Goal: Information Seeking & Learning: Learn about a topic

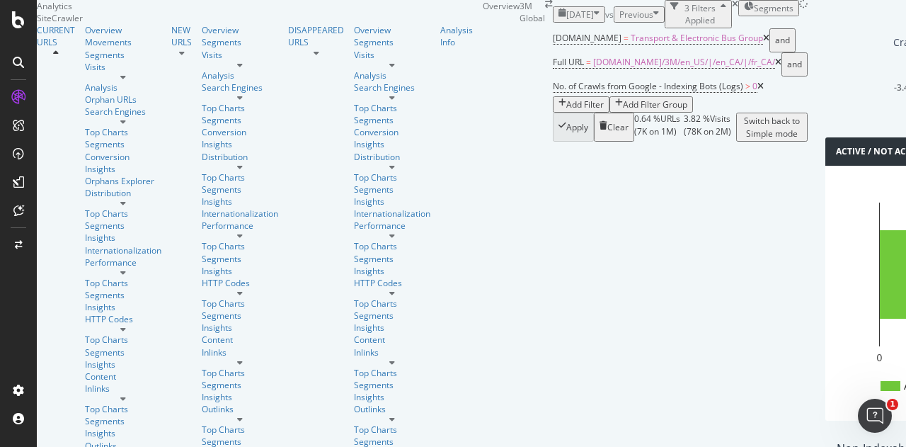
click at [764, 91] on icon at bounding box center [760, 86] width 6 height 8
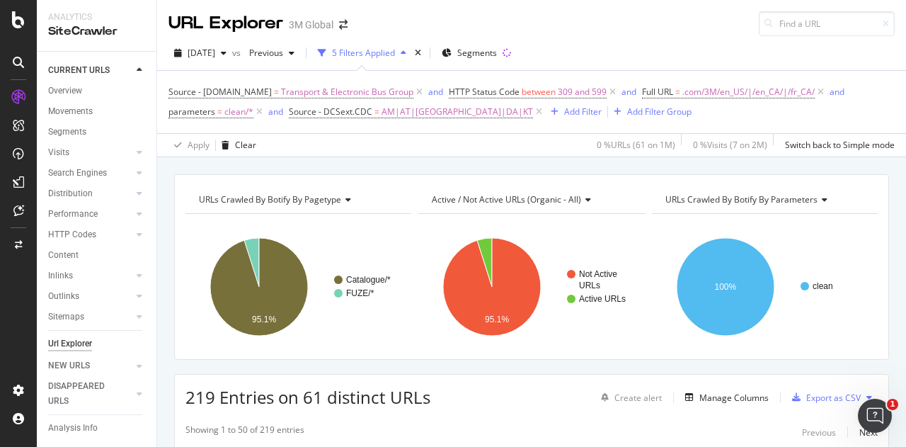
click at [545, 196] on span "Active / Not Active URLs (organic - all)" at bounding box center [506, 199] width 149 height 12
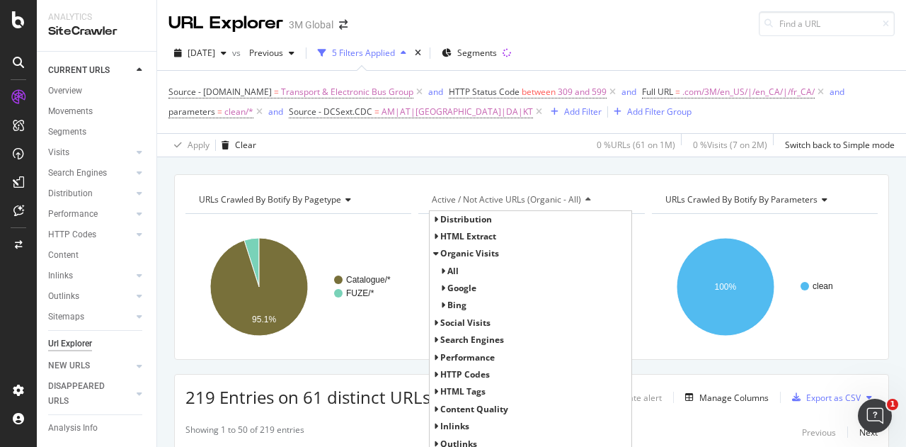
click at [430, 230] on div "HTML Extract" at bounding box center [530, 236] width 201 height 17
click at [433, 234] on icon at bounding box center [435, 236] width 5 height 8
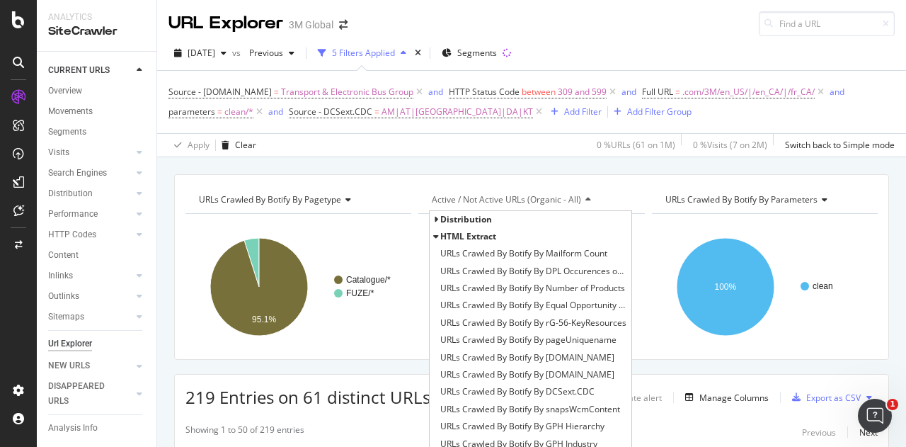
click at [433, 219] on icon at bounding box center [435, 219] width 5 height 8
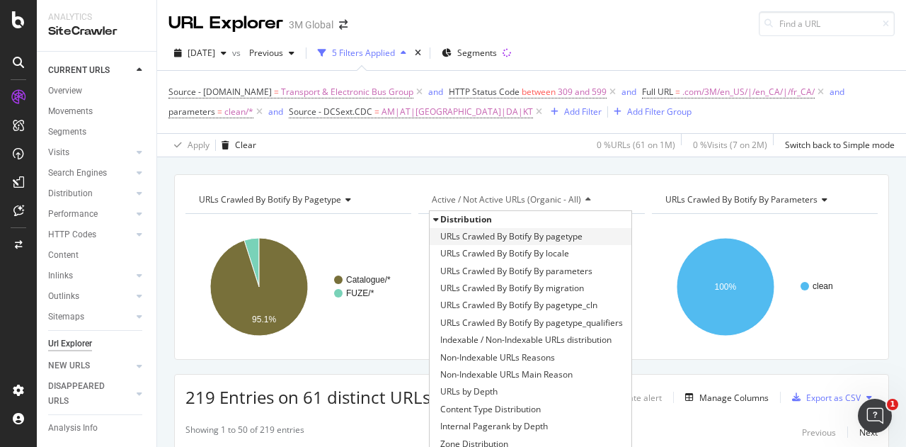
click at [480, 234] on span "URLs Crawled By Botify By pagetype" at bounding box center [511, 236] width 142 height 14
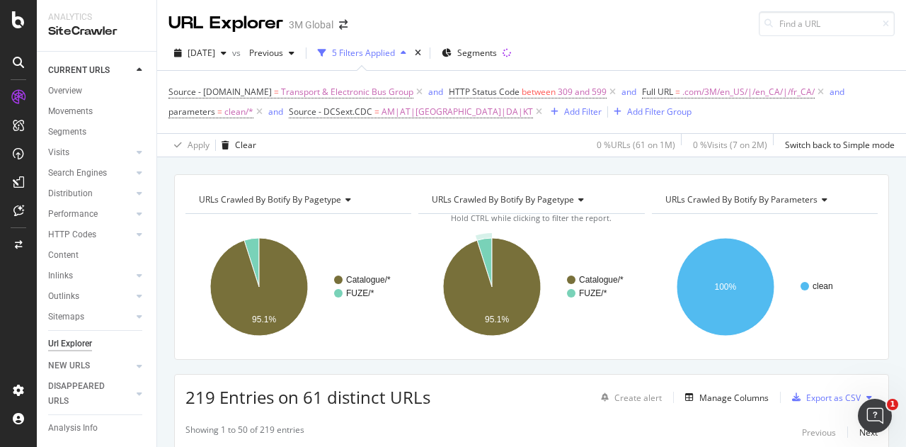
click at [482, 197] on span "URLs Crawled By Botify By pagetype" at bounding box center [503, 199] width 142 height 12
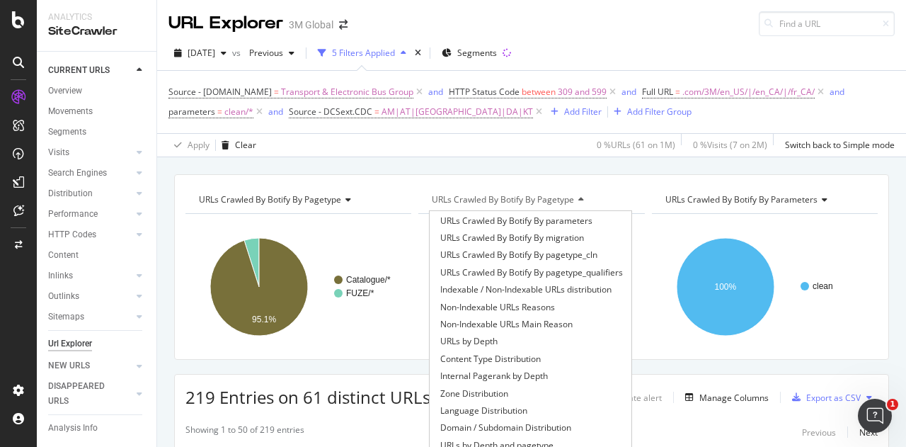
scroll to position [71, 0]
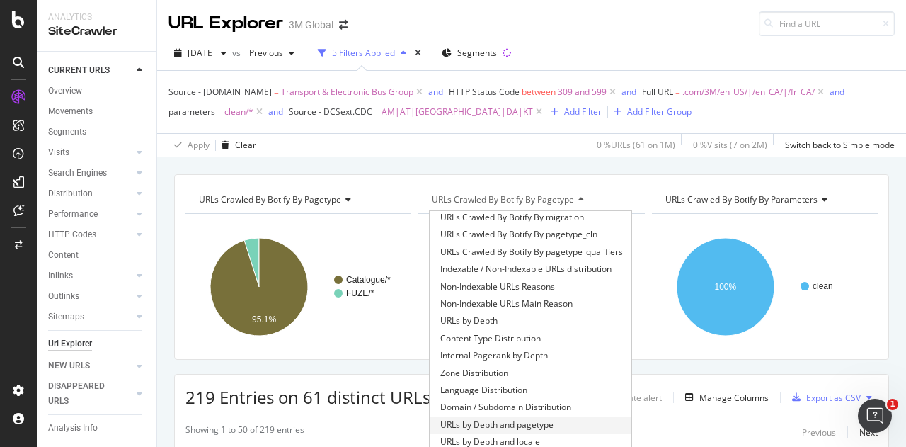
click at [492, 424] on span "URLs by Depth and pagetype" at bounding box center [496, 425] width 113 height 14
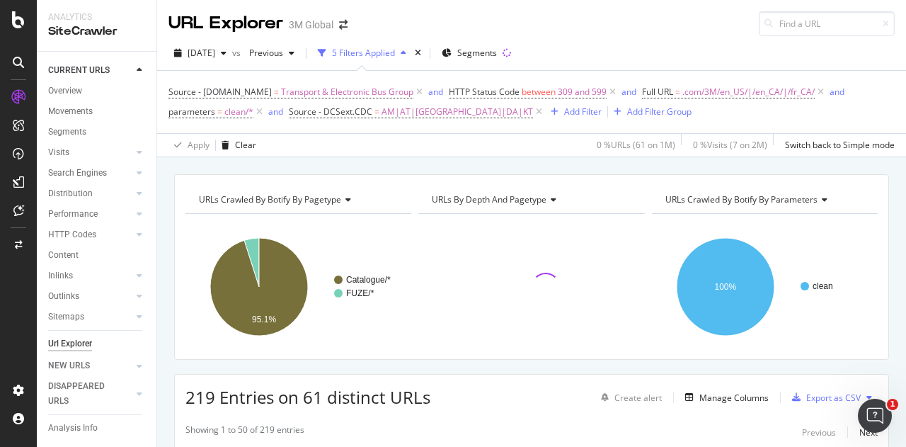
click at [519, 193] on span "URLs by Depth and pagetype" at bounding box center [489, 199] width 115 height 12
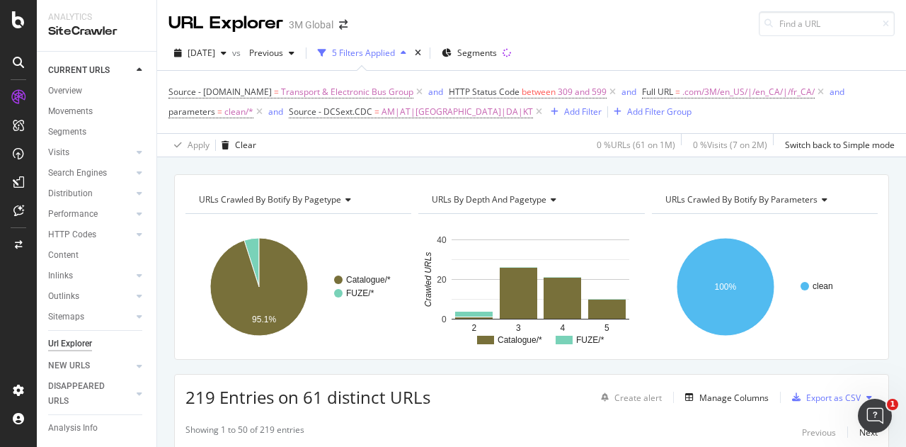
click at [525, 195] on span "URLs by Depth and pagetype" at bounding box center [489, 199] width 115 height 12
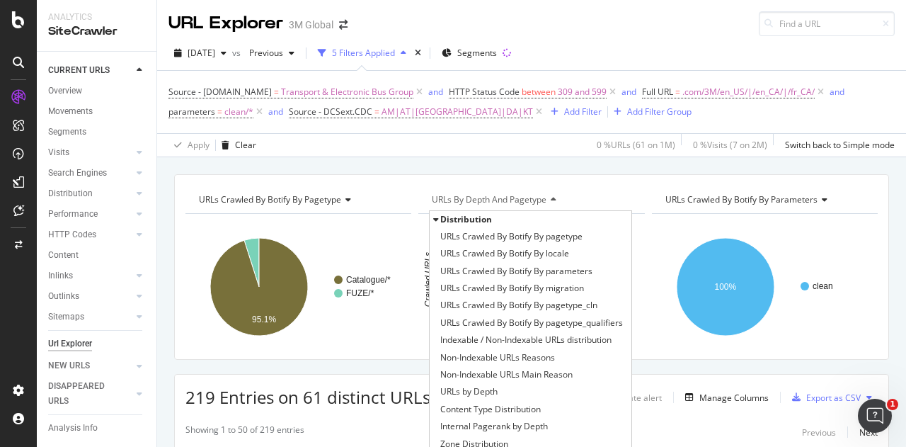
click at [740, 202] on span "URLs Crawled By Botify By parameters" at bounding box center [741, 199] width 152 height 12
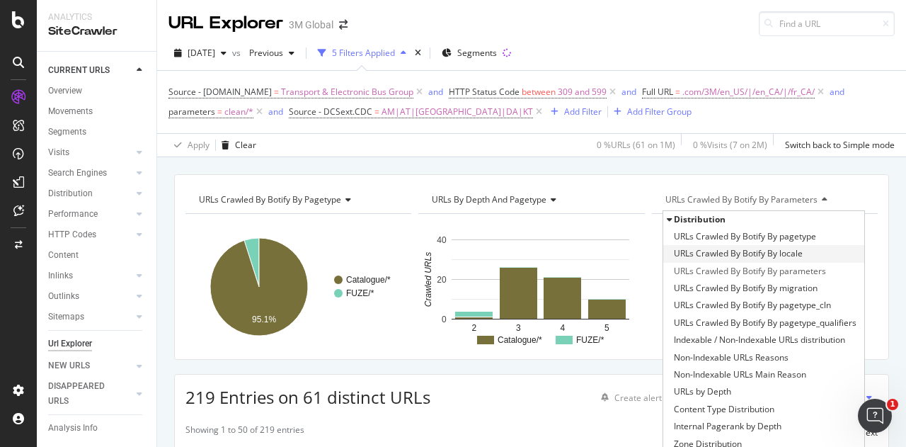
click at [734, 251] on span "URLs Crawled By Botify By locale" at bounding box center [738, 253] width 129 height 14
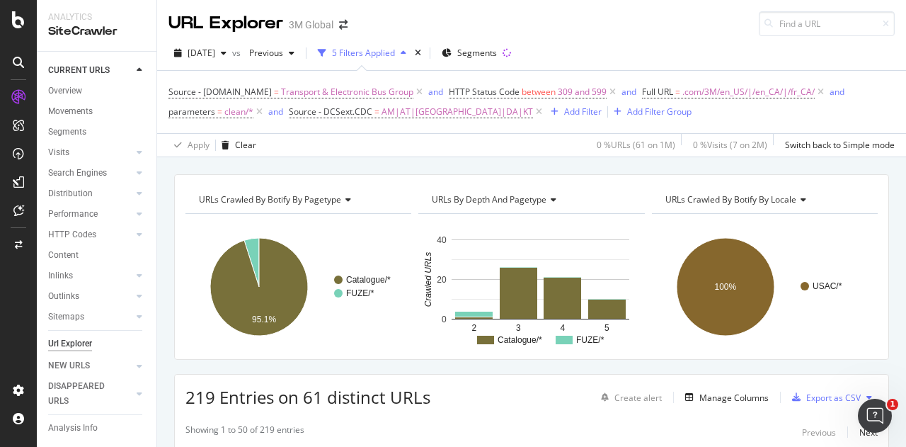
click at [739, 201] on span "URLs Crawled By Botify By locale" at bounding box center [730, 199] width 131 height 12
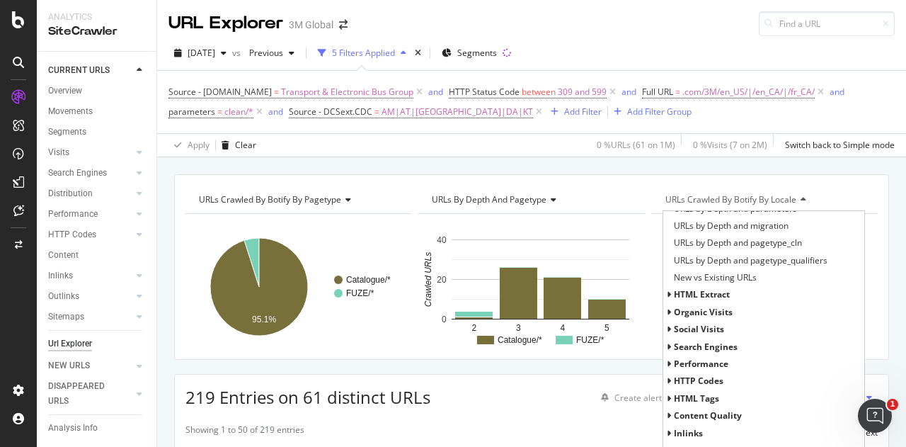
scroll to position [322, 0]
click at [667, 290] on icon at bounding box center [669, 294] width 5 height 8
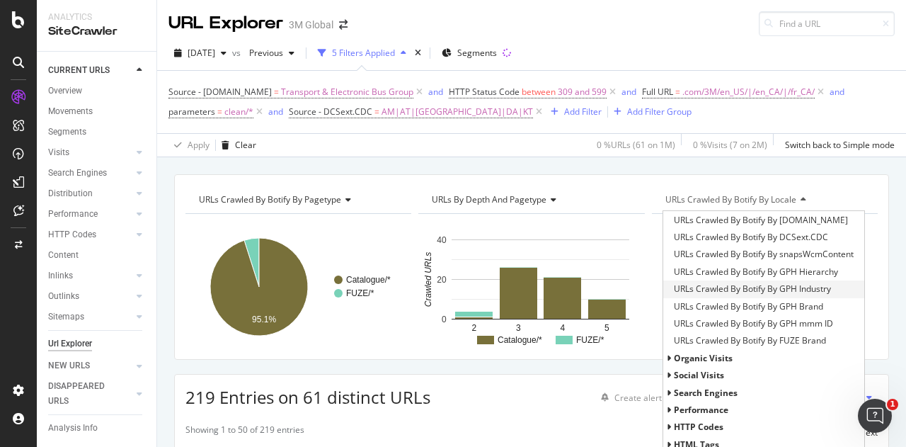
scroll to position [581, 0]
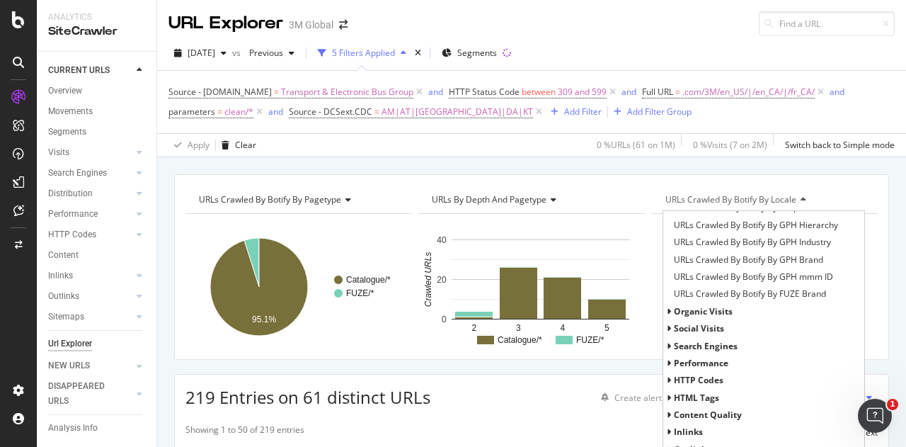
click at [667, 314] on icon at bounding box center [669, 311] width 5 height 8
click at [667, 312] on icon at bounding box center [669, 311] width 5 height 8
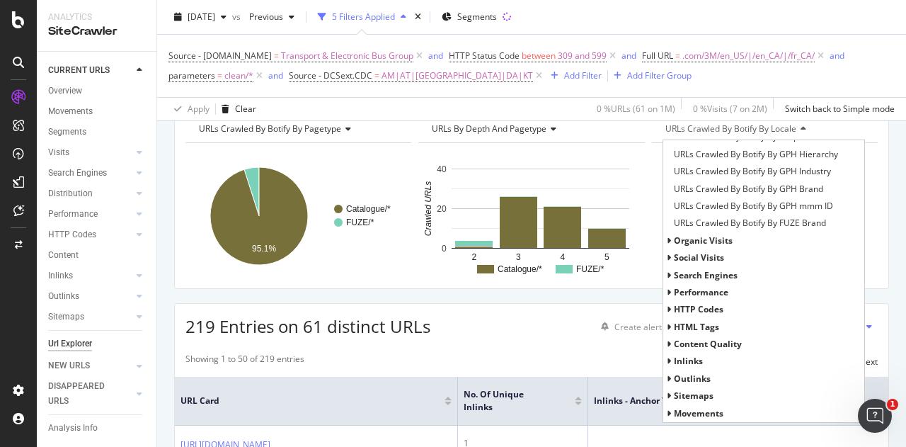
click at [667, 294] on icon at bounding box center [669, 292] width 5 height 8
click at [667, 311] on icon at bounding box center [669, 309] width 5 height 8
click at [663, 304] on div "HTTP Codes" at bounding box center [763, 309] width 201 height 17
click at [667, 380] on icon at bounding box center [669, 378] width 5 height 8
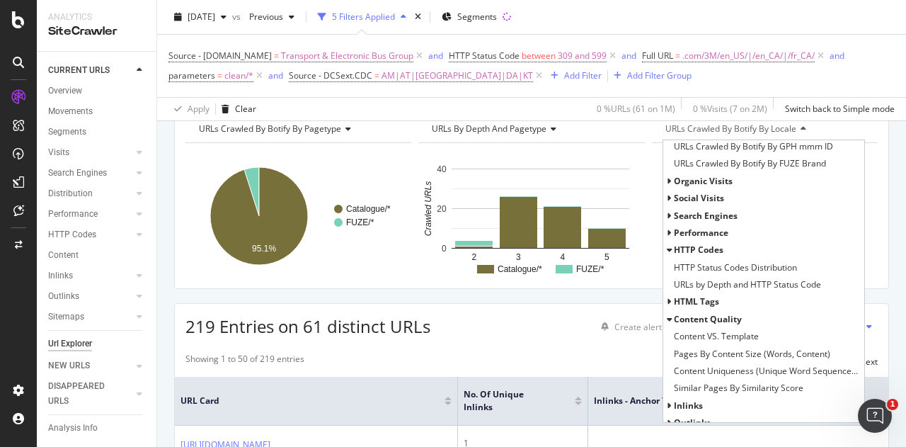
scroll to position [684, 0]
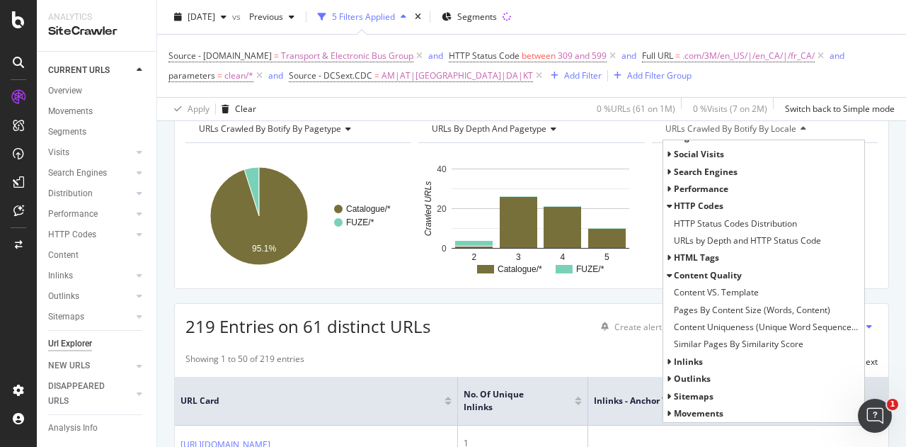
click at [667, 411] on icon at bounding box center [669, 413] width 5 height 8
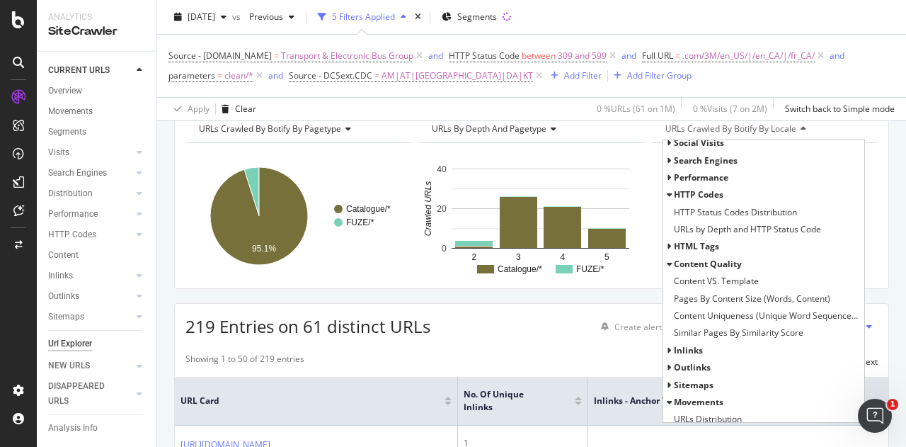
scroll to position [702, 0]
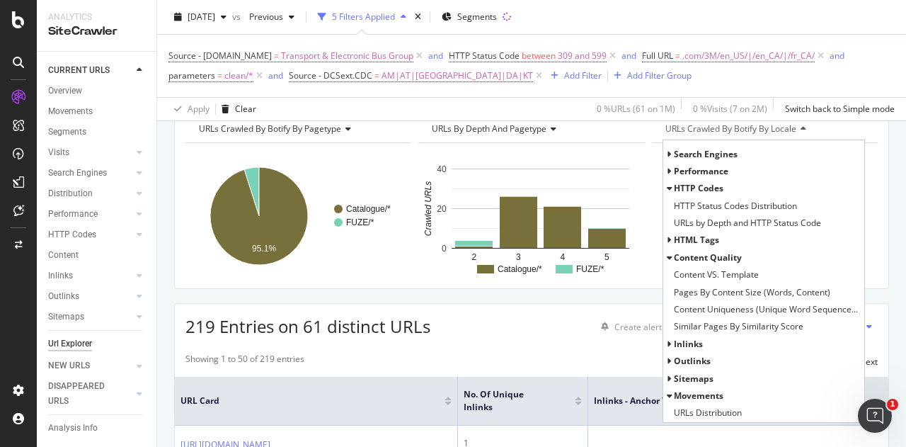
click at [667, 374] on icon at bounding box center [669, 378] width 5 height 8
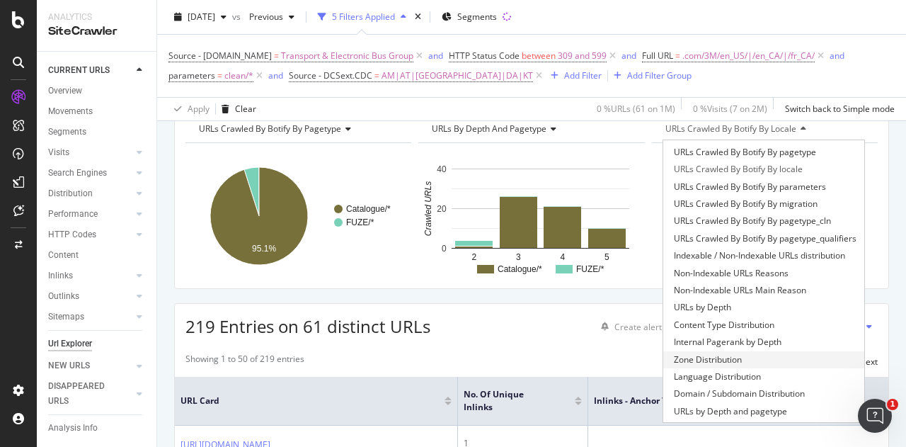
scroll to position [0, 0]
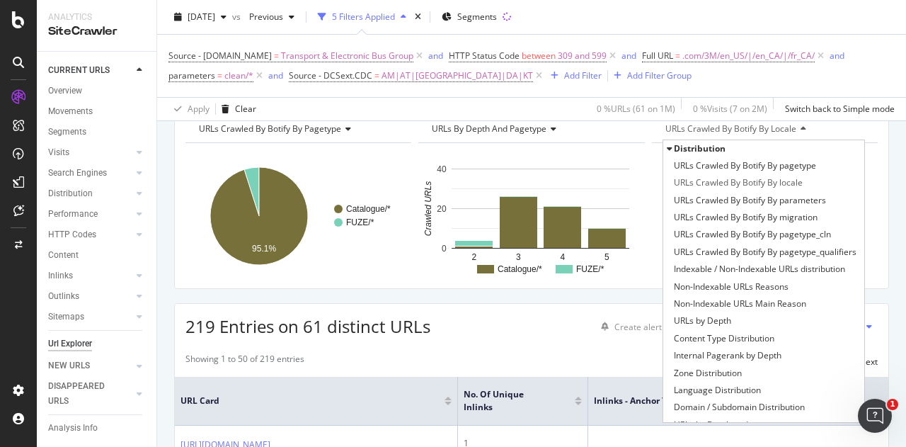
click at [674, 144] on span "Distribution" at bounding box center [700, 148] width 52 height 12
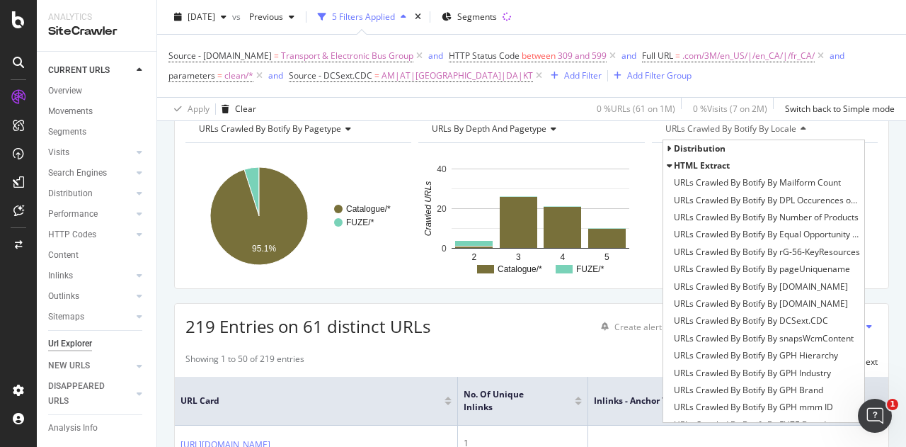
click at [807, 125] on div "URLs Crawled By Botify By locale" at bounding box center [764, 129] width 202 height 23
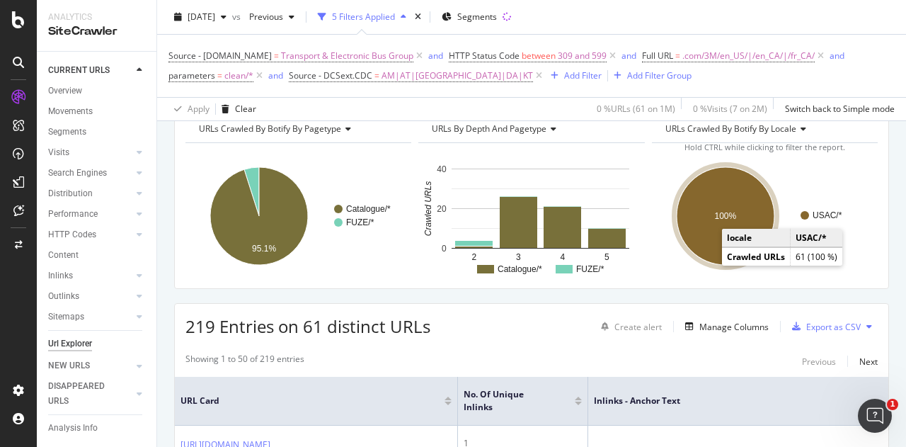
click at [813, 212] on text "USAC/*" at bounding box center [828, 215] width 30 height 10
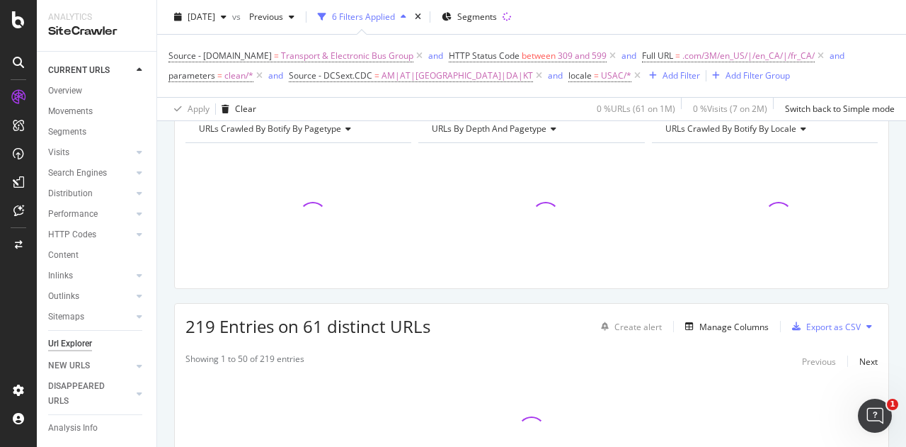
drag, startPoint x: 812, startPoint y: 212, endPoint x: 835, endPoint y: 199, distance: 27.0
click at [835, 199] on div at bounding box center [765, 215] width 226 height 123
click at [568, 74] on span "locale" at bounding box center [579, 75] width 23 height 12
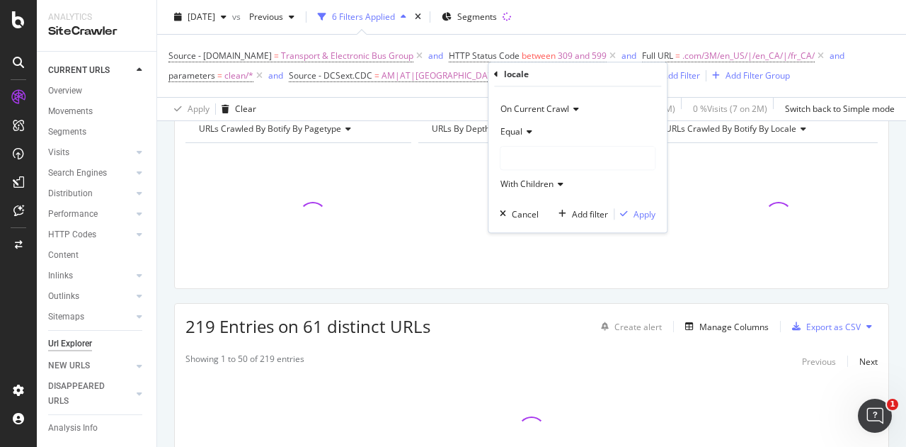
click at [533, 186] on span "With Children" at bounding box center [526, 184] width 53 height 12
click at [537, 188] on span "With Children" at bounding box center [526, 184] width 53 height 12
click at [518, 135] on span "Equal" at bounding box center [511, 131] width 22 height 12
click at [597, 138] on div "Equal" at bounding box center [578, 131] width 156 height 23
click at [570, 151] on div "USAC" at bounding box center [577, 158] width 154 height 23
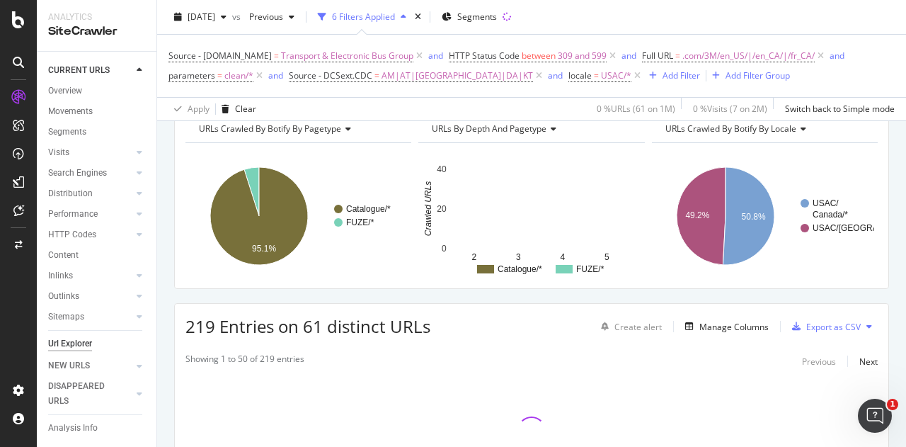
click at [798, 76] on div "Source - DCSext.Business = Transport & Electronic Bus Group and HTTP Status Cod…" at bounding box center [531, 66] width 726 height 40
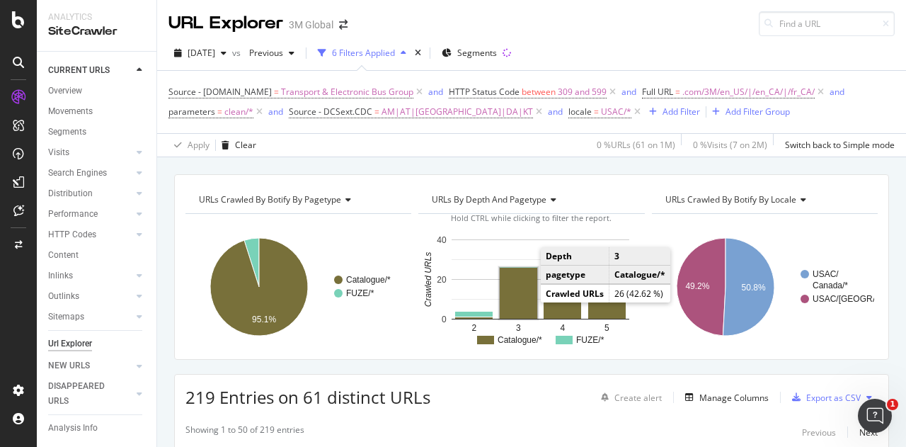
click at [525, 290] on rect "A chart." at bounding box center [519, 293] width 38 height 51
